Goal: Transaction & Acquisition: Purchase product/service

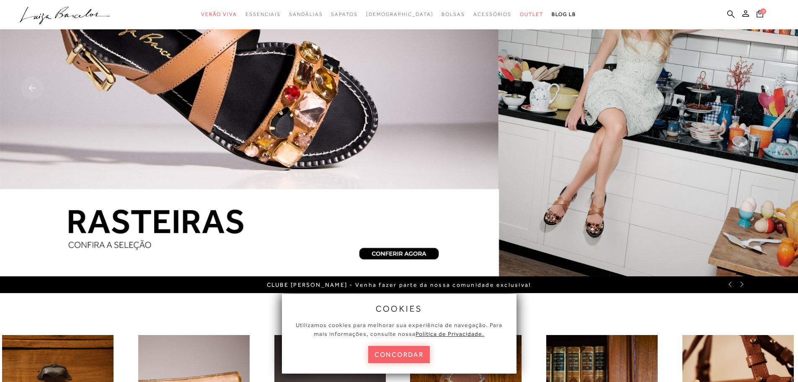
scroll to position [84, 0]
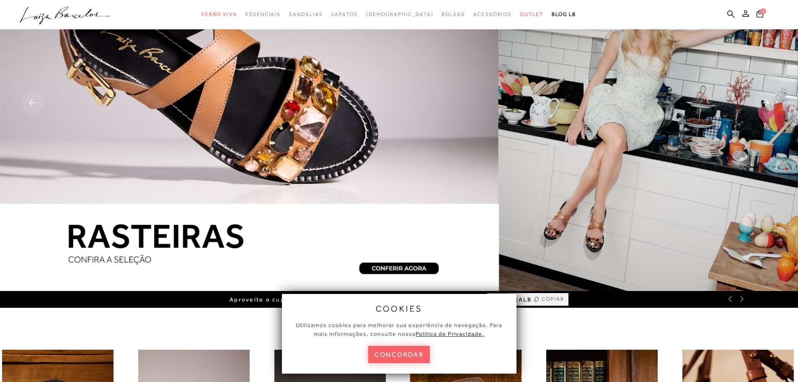
click at [388, 265] on img at bounding box center [399, 103] width 798 height 375
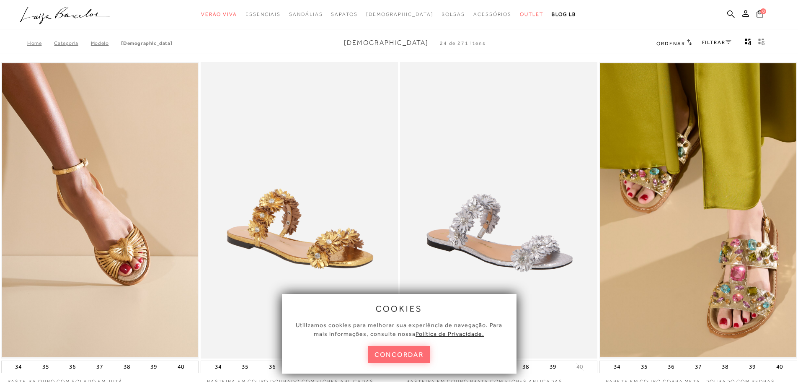
click at [390, 356] on button "concordar" at bounding box center [399, 354] width 62 height 17
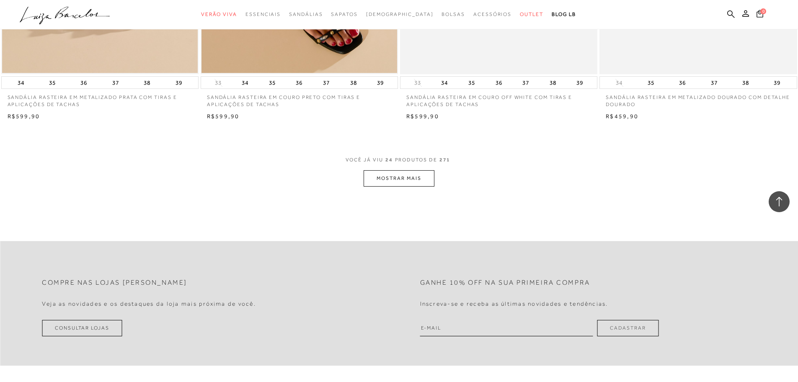
scroll to position [2011, 0]
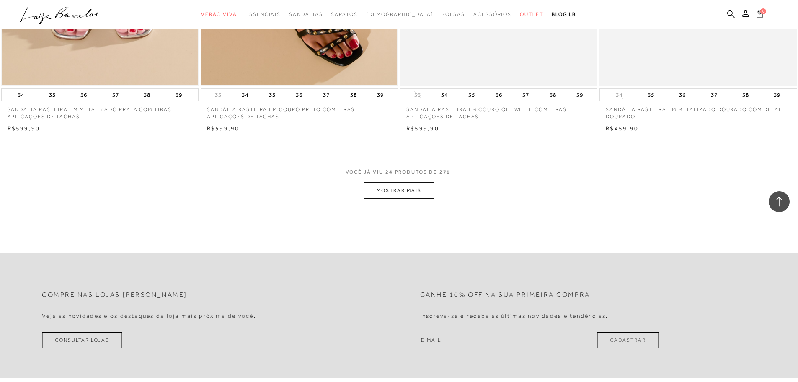
click at [390, 194] on button "MOSTRAR MAIS" at bounding box center [399, 190] width 70 height 16
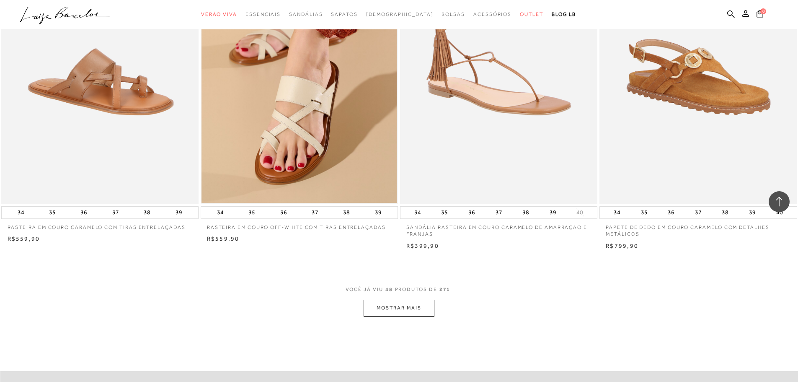
scroll to position [3980, 0]
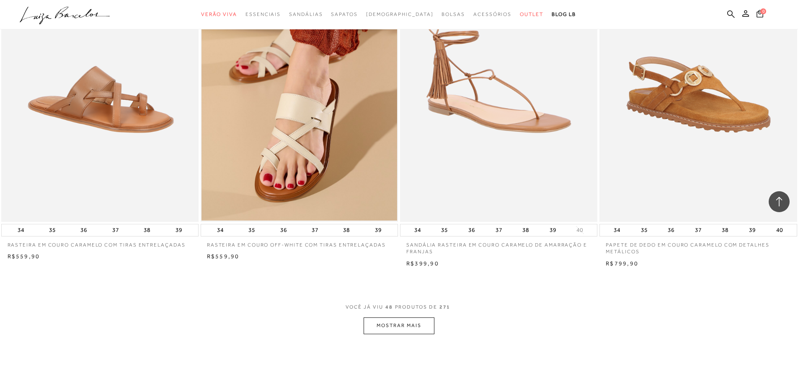
click at [395, 326] on button "MOSTRAR MAIS" at bounding box center [399, 325] width 70 height 16
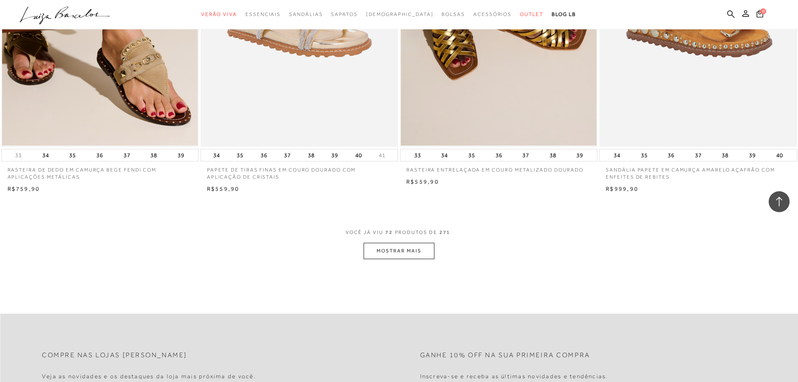
scroll to position [6201, 0]
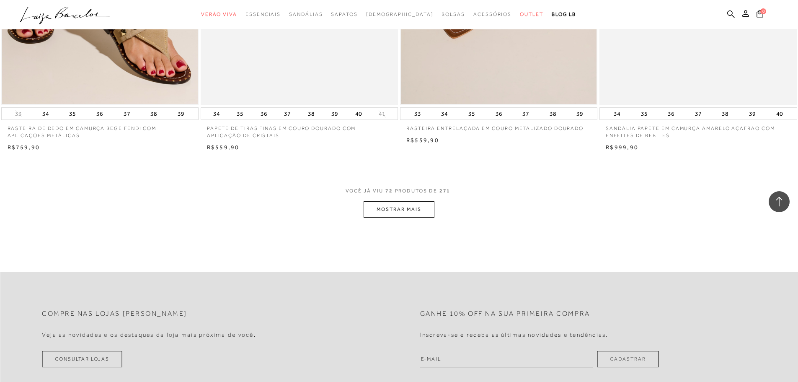
click at [384, 207] on button "MOSTRAR MAIS" at bounding box center [399, 209] width 70 height 16
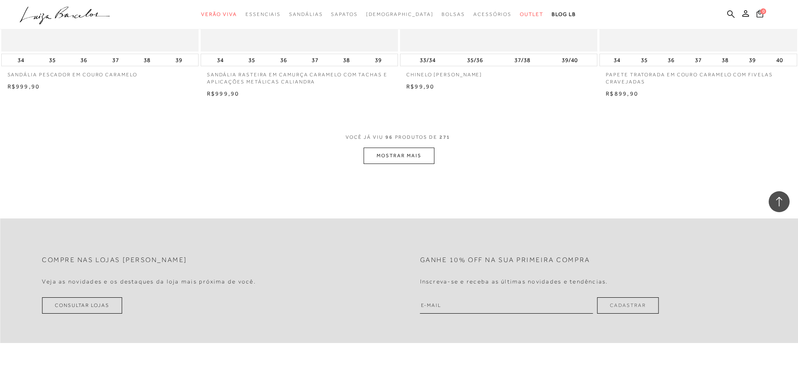
scroll to position [8379, 0]
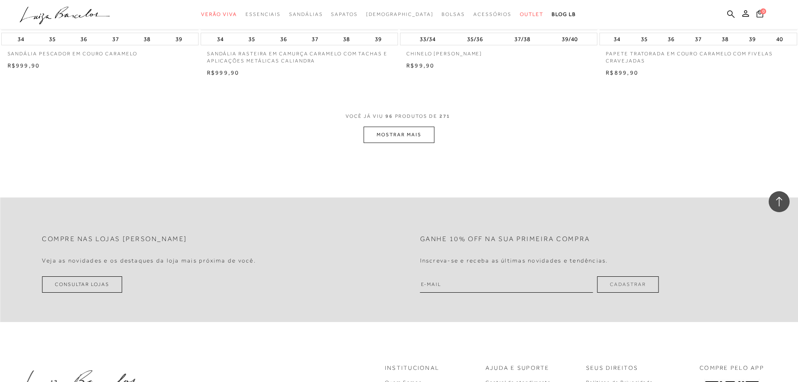
click at [376, 139] on button "MOSTRAR MAIS" at bounding box center [399, 135] width 70 height 16
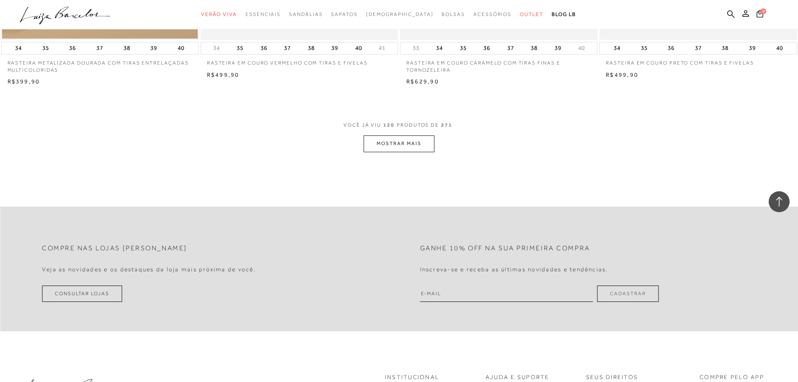
scroll to position [10474, 0]
click at [383, 145] on button "MOSTRAR MAIS" at bounding box center [399, 144] width 70 height 16
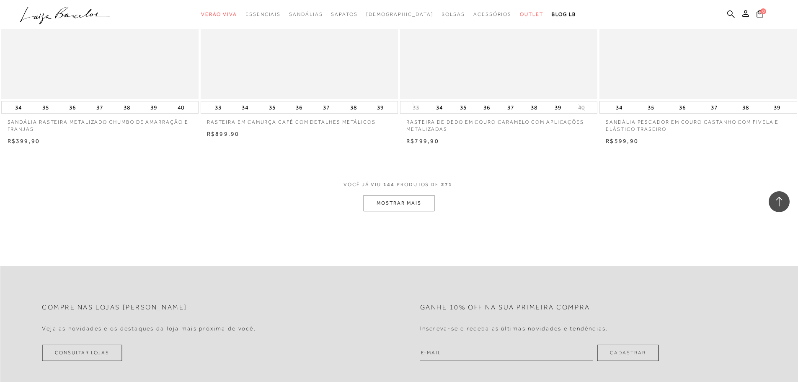
scroll to position [12527, 0]
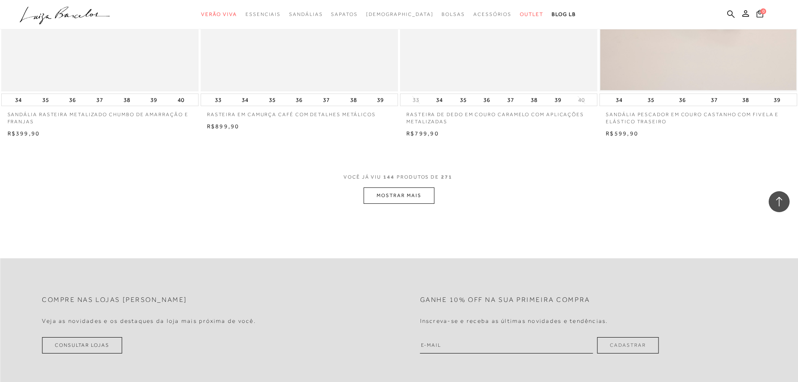
click at [386, 195] on button "MOSTRAR MAIS" at bounding box center [399, 195] width 70 height 16
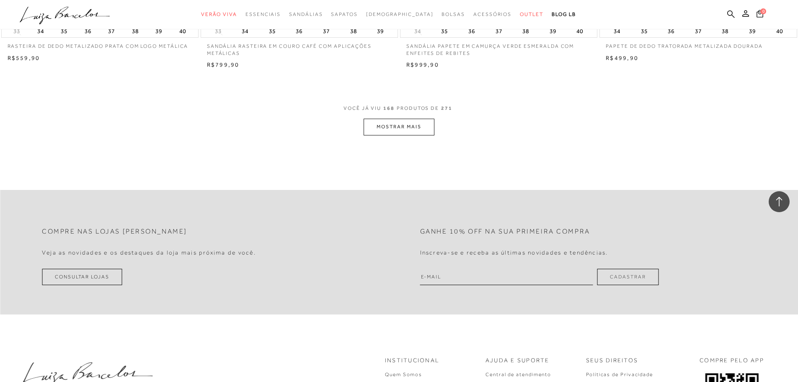
scroll to position [14706, 0]
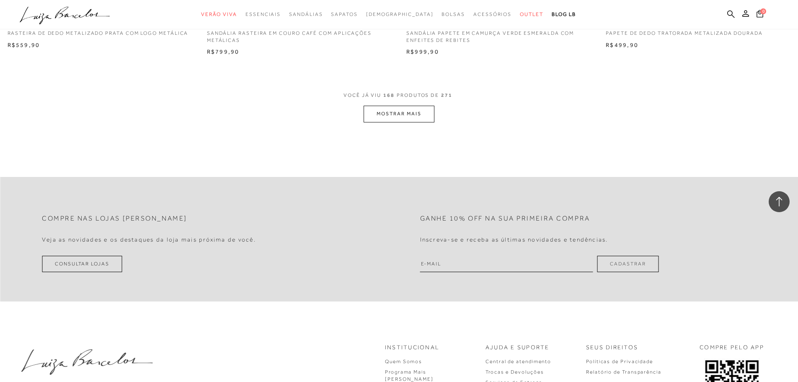
click at [373, 114] on button "MOSTRAR MAIS" at bounding box center [399, 114] width 70 height 16
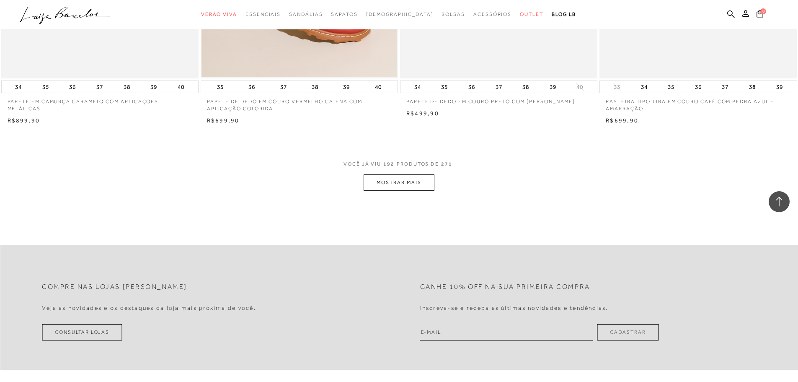
scroll to position [16759, 0]
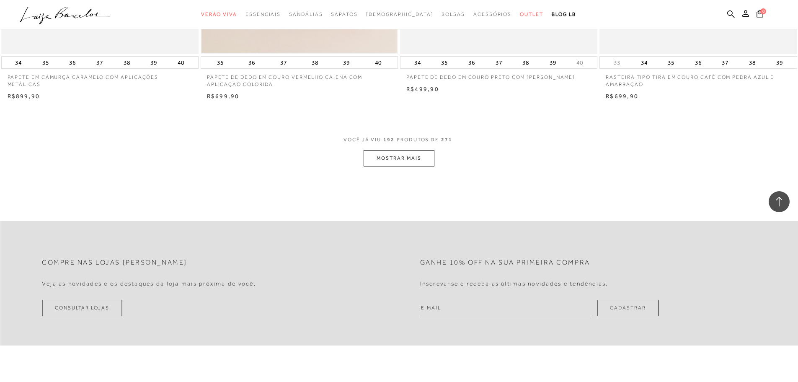
click at [383, 163] on button "MOSTRAR MAIS" at bounding box center [399, 158] width 70 height 16
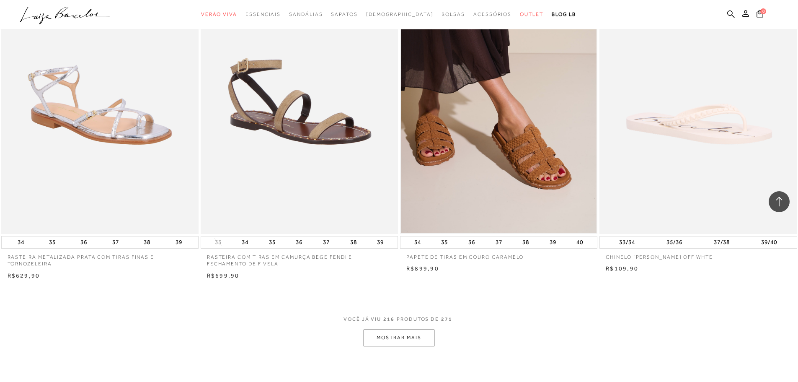
scroll to position [18686, 0]
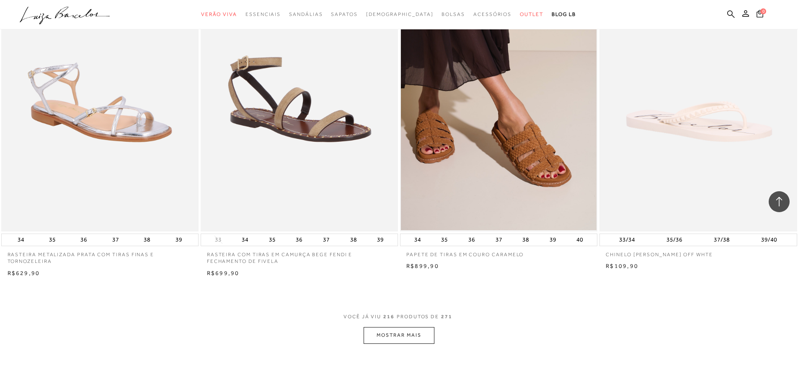
click at [415, 331] on button "MOSTRAR MAIS" at bounding box center [399, 335] width 70 height 16
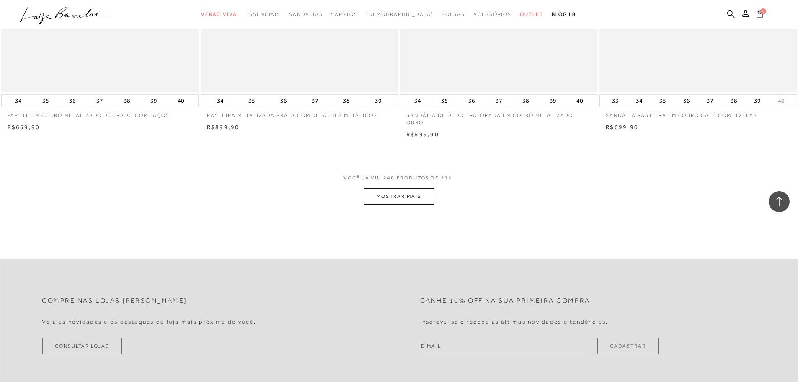
scroll to position [20949, 0]
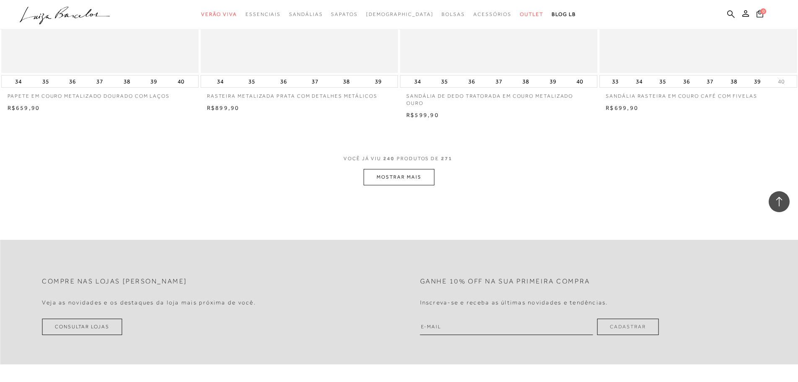
click at [411, 173] on button "MOSTRAR MAIS" at bounding box center [399, 177] width 70 height 16
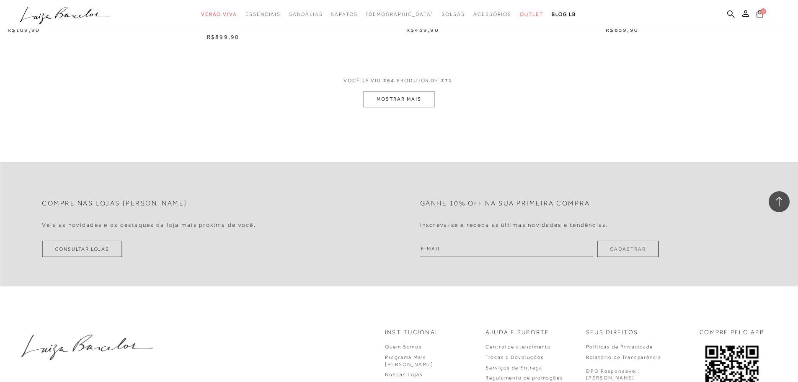
scroll to position [23169, 0]
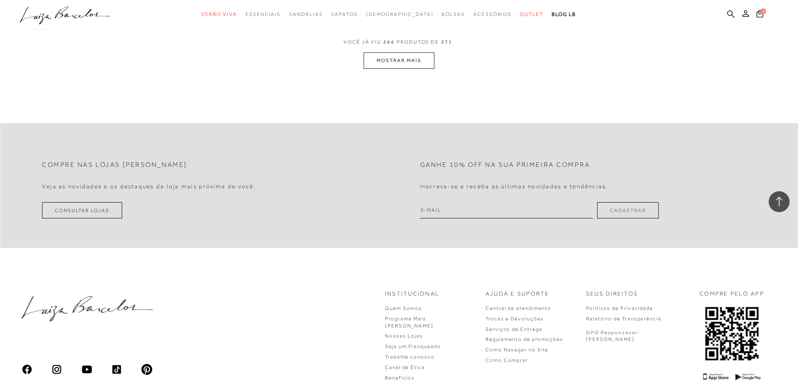
click at [382, 62] on button "MOSTRAR MAIS" at bounding box center [399, 60] width 70 height 16
